Goal: Task Accomplishment & Management: Use online tool/utility

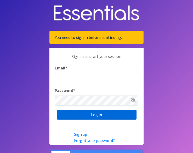
type input "[EMAIL_ADDRESS][DOMAIN_NAME]"
click at [105, 114] on input "Log in" at bounding box center [97, 115] width 80 height 10
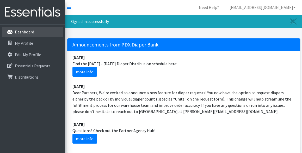
click at [34, 27] on link "Dashboard" at bounding box center [32, 32] width 61 height 10
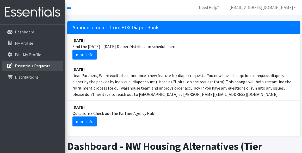
click at [40, 65] on p "Essentials Requests" at bounding box center [33, 65] width 36 height 5
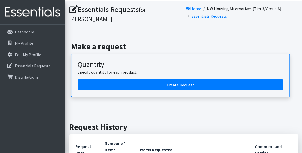
scroll to position [6, 0]
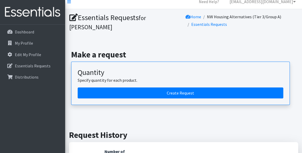
click at [30, 26] on div "Dashboard My Profile Edit My Profile Essentials Requests Distributions" at bounding box center [32, 94] width 65 height 138
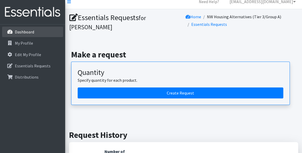
click at [31, 28] on link "Dashboard" at bounding box center [32, 32] width 61 height 10
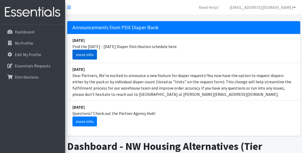
click at [85, 55] on link "more info" at bounding box center [85, 55] width 25 height 10
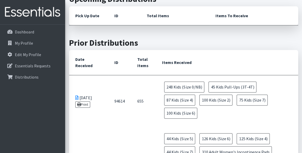
scroll to position [305, 0]
